Goal: Register for event/course

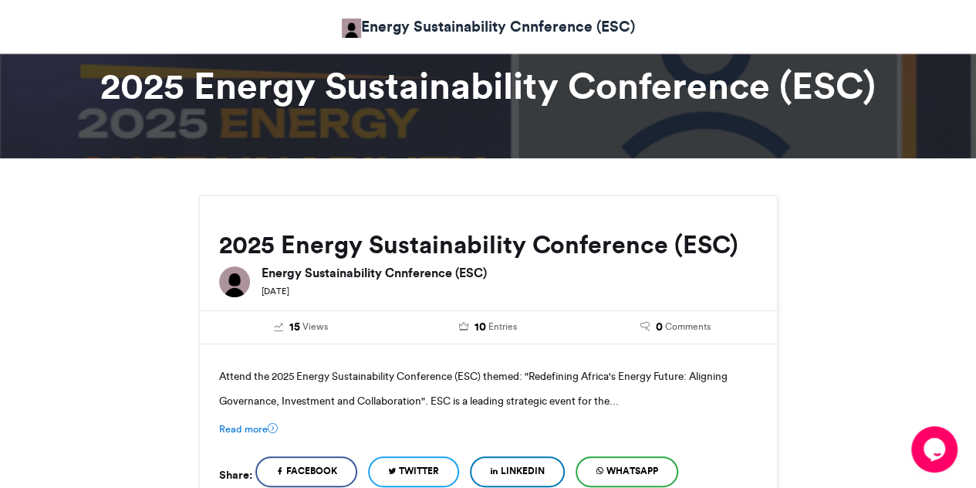
scroll to position [51, 0]
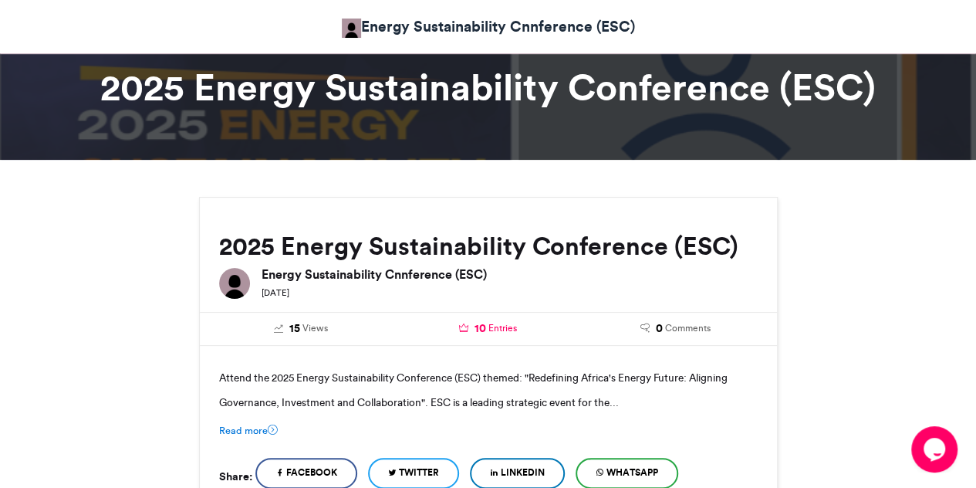
click at [498, 325] on span "Entries" at bounding box center [503, 328] width 29 height 14
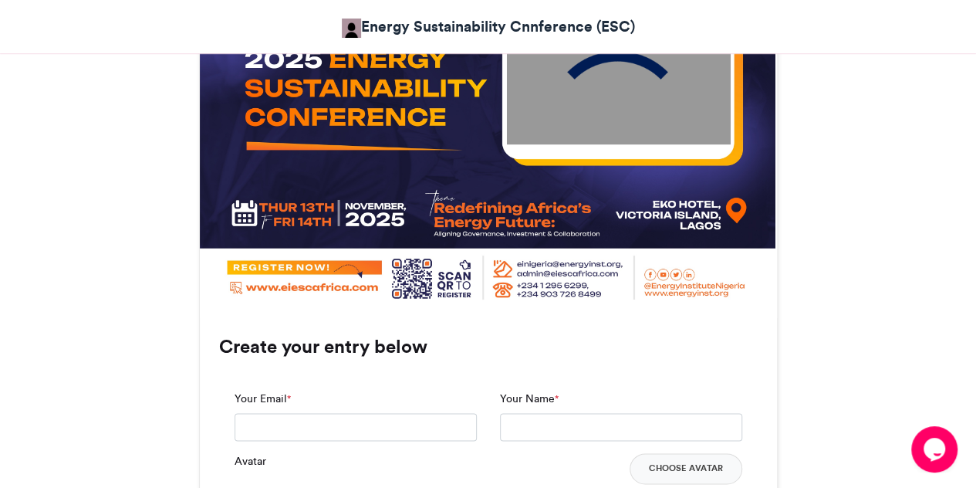
scroll to position [827, 0]
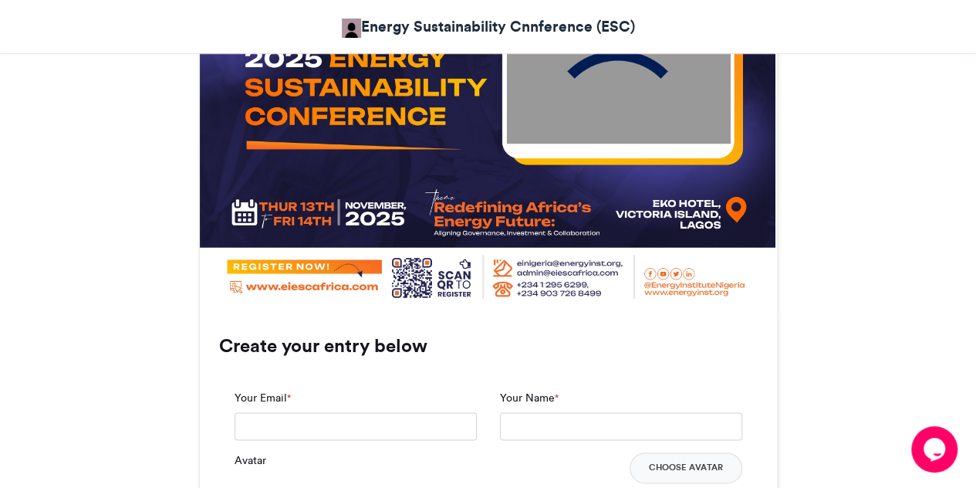
click at [357, 405] on div "Your Email *" at bounding box center [356, 415] width 242 height 50
click at [357, 419] on input "Your Email *" at bounding box center [356, 426] width 242 height 28
type input "**********"
click at [567, 424] on input "Your Name *" at bounding box center [621, 426] width 242 height 28
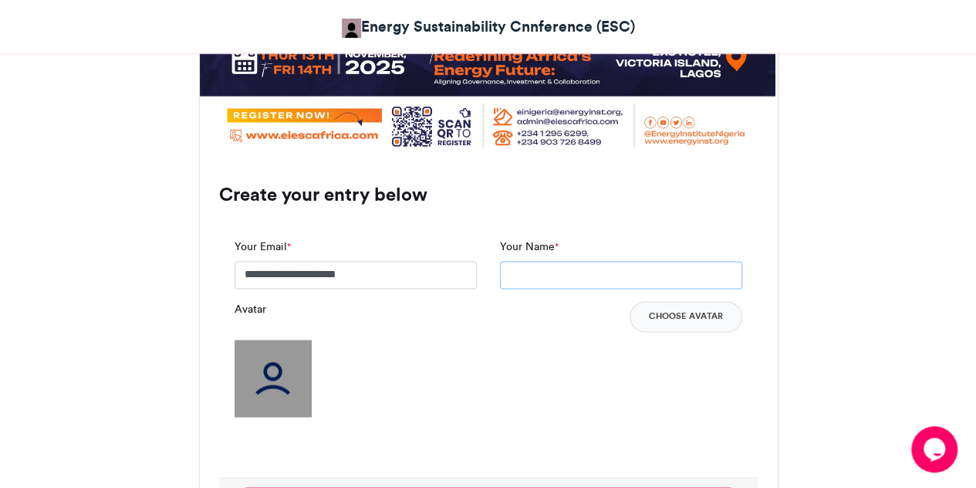
click at [583, 269] on input "Your Name *" at bounding box center [621, 275] width 242 height 28
type input "**********"
click at [273, 373] on img at bounding box center [273, 378] width 77 height 77
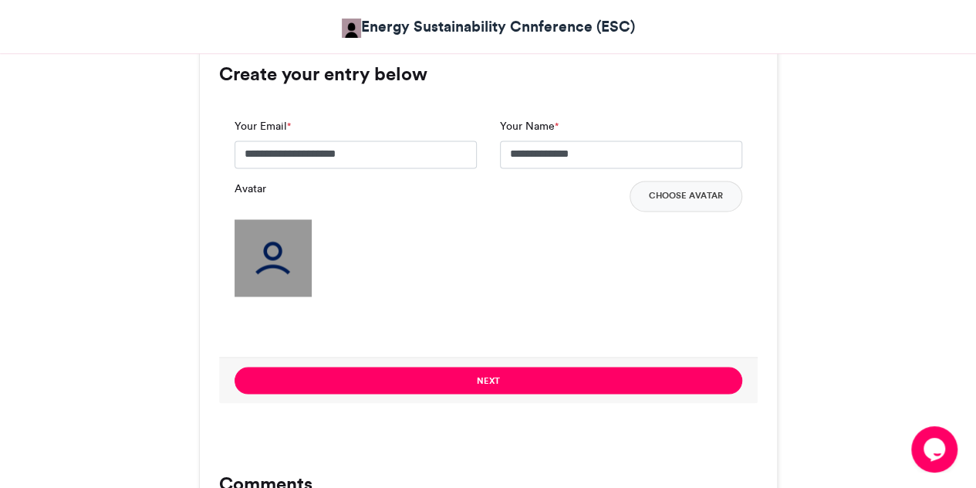
scroll to position [1101, 0]
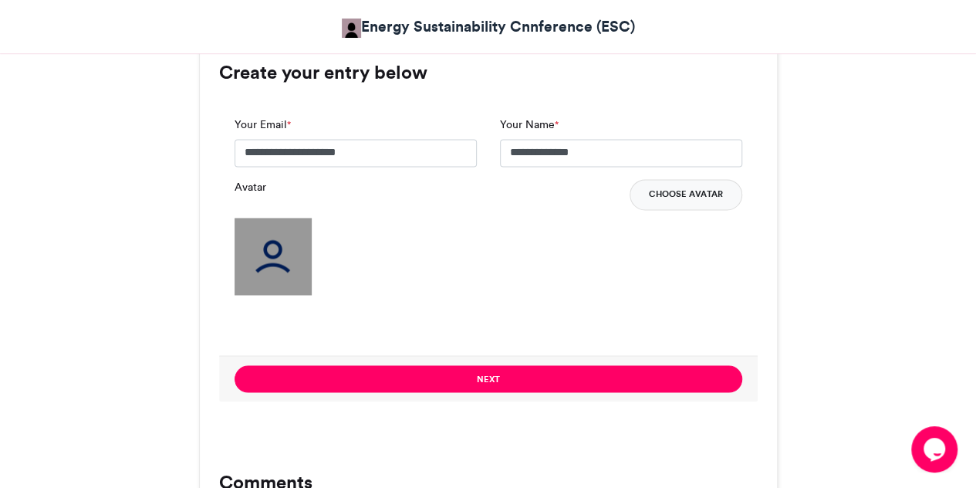
click at [681, 191] on button "Choose Avatar" at bounding box center [686, 194] width 113 height 31
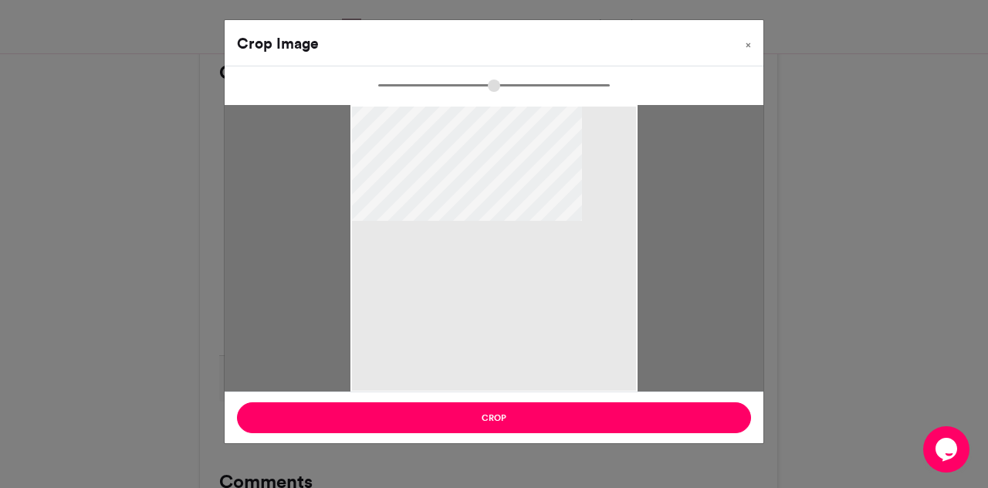
type input "******"
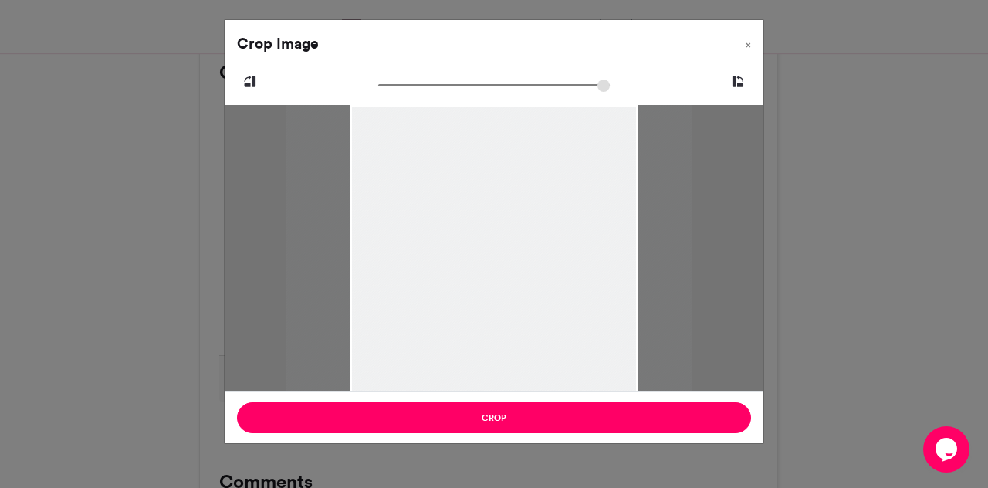
click at [502, 268] on div at bounding box center [489, 248] width 406 height 287
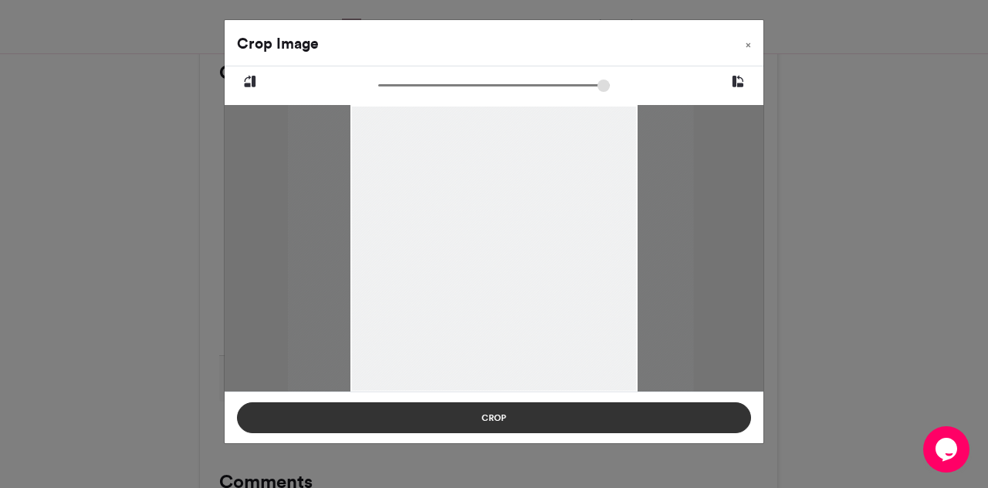
click at [523, 414] on button "Crop" at bounding box center [494, 417] width 514 height 31
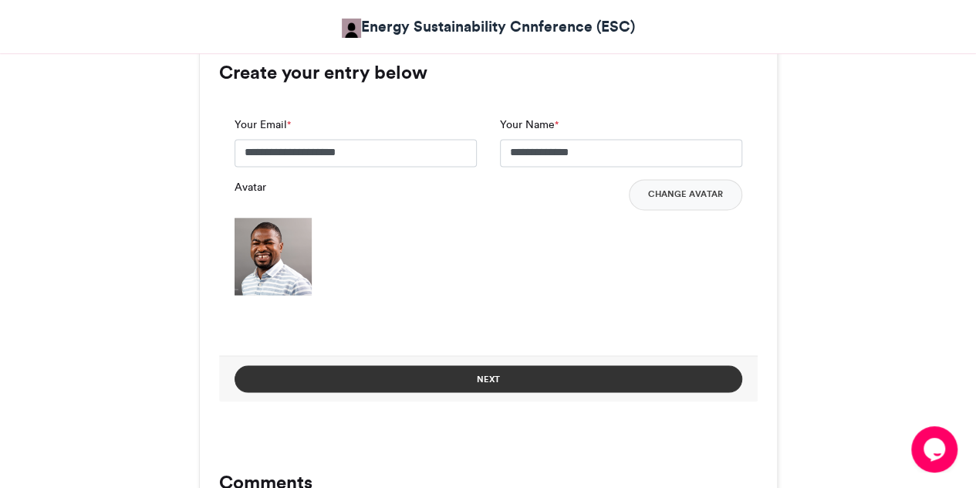
click at [505, 374] on button "Next" at bounding box center [489, 378] width 508 height 27
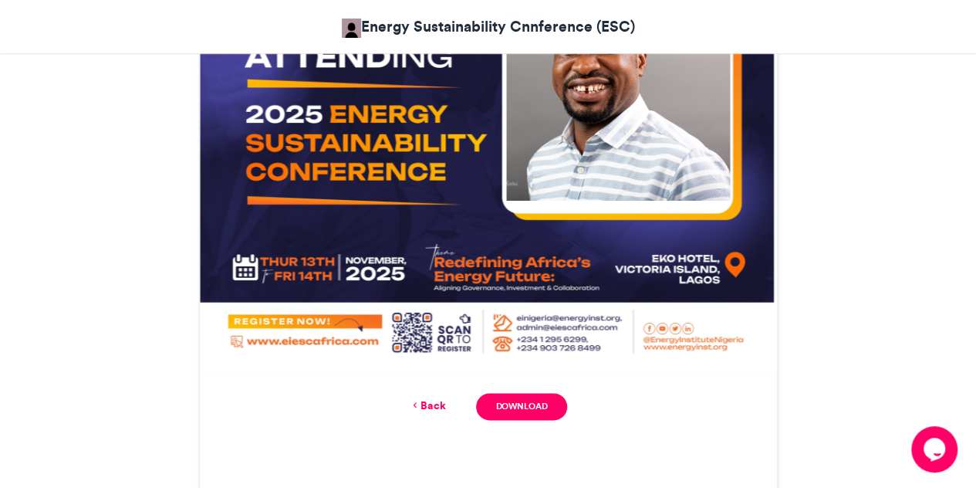
scroll to position [771, 0]
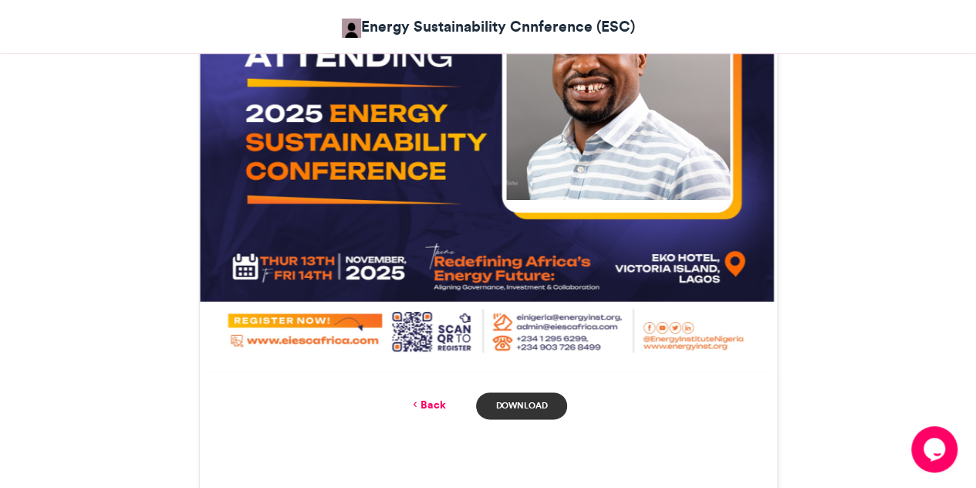
click at [527, 408] on link "Download" at bounding box center [521, 405] width 90 height 27
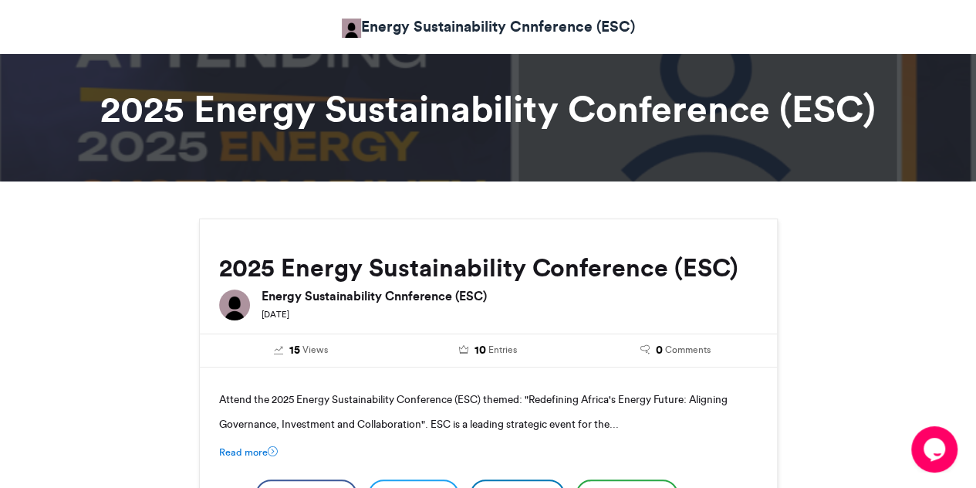
scroll to position [0, 0]
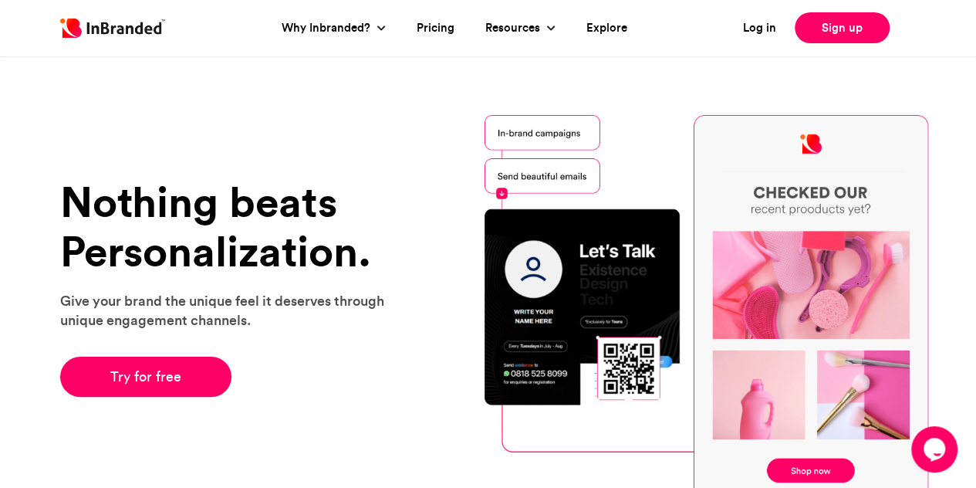
scroll to position [4, 0]
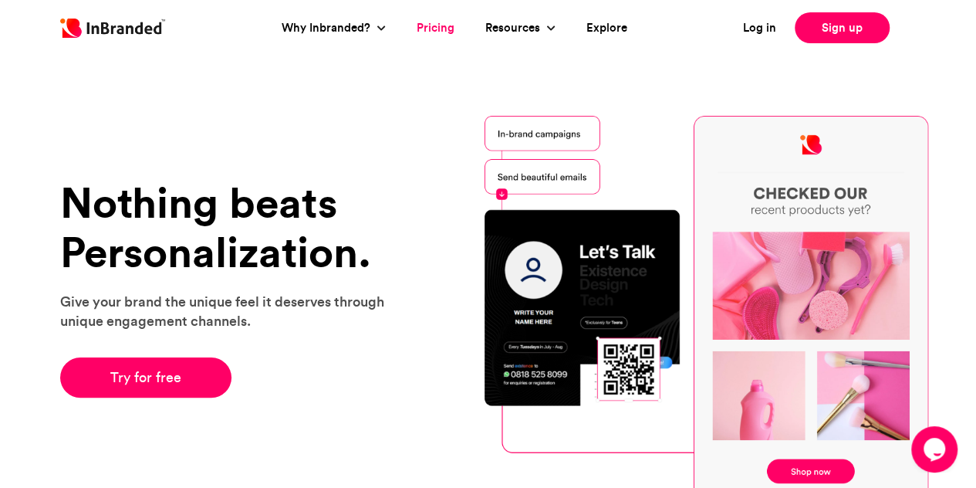
click at [443, 27] on link "Pricing" at bounding box center [436, 28] width 38 height 18
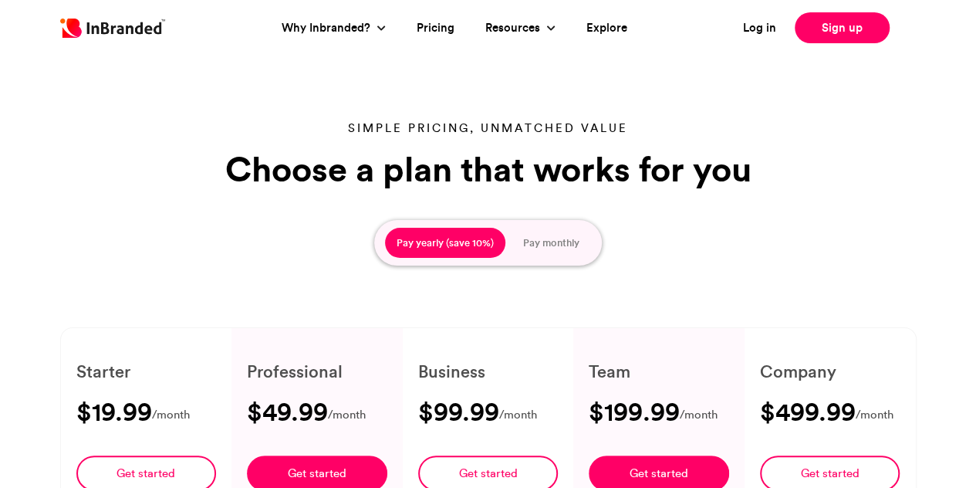
type input "****"
click at [536, 245] on button "Pay monthly" at bounding box center [551, 243] width 79 height 31
